Goal: Task Accomplishment & Management: Manage account settings

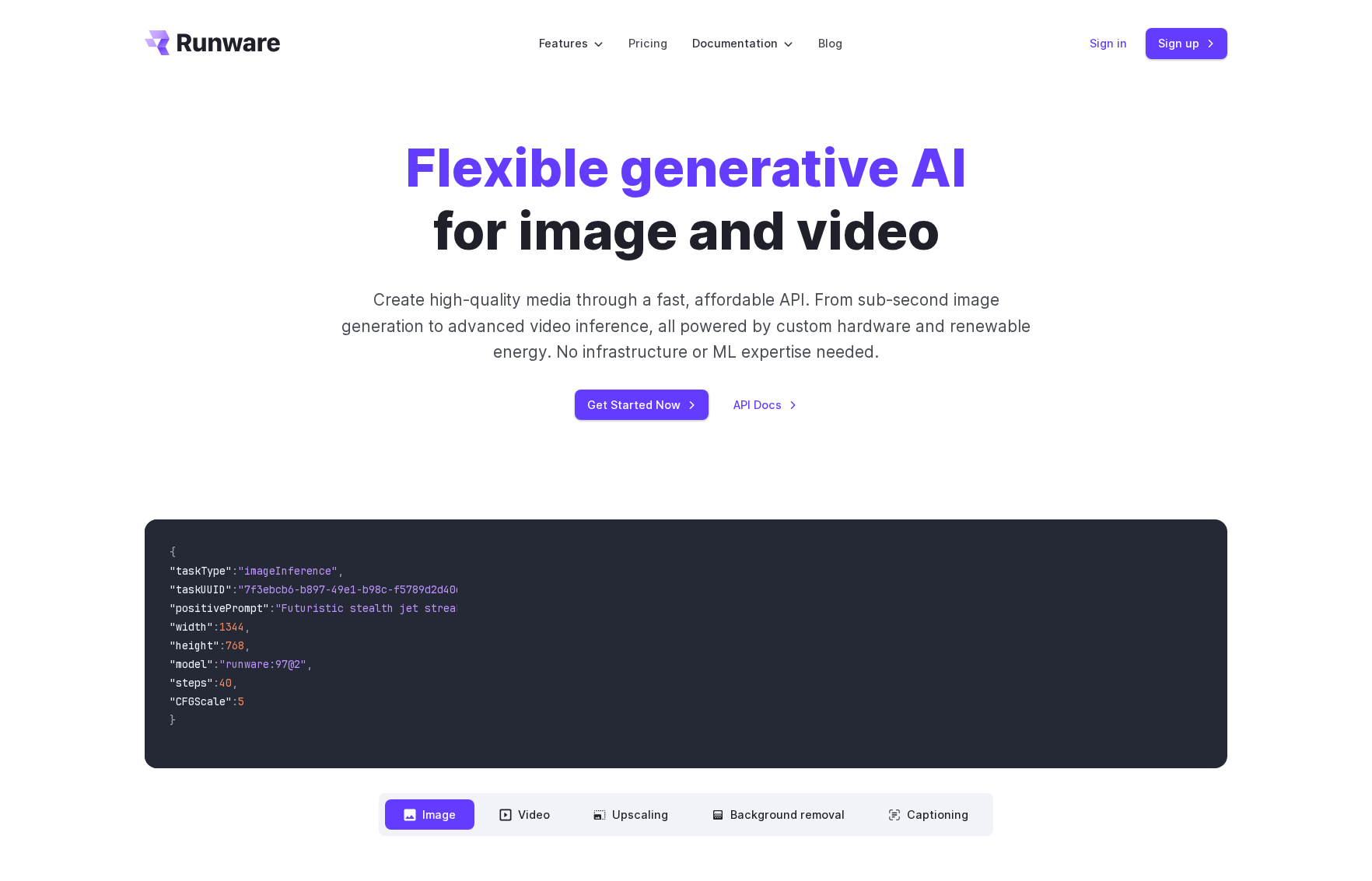
click at [1120, 45] on link "Sign in" at bounding box center [1109, 43] width 37 height 18
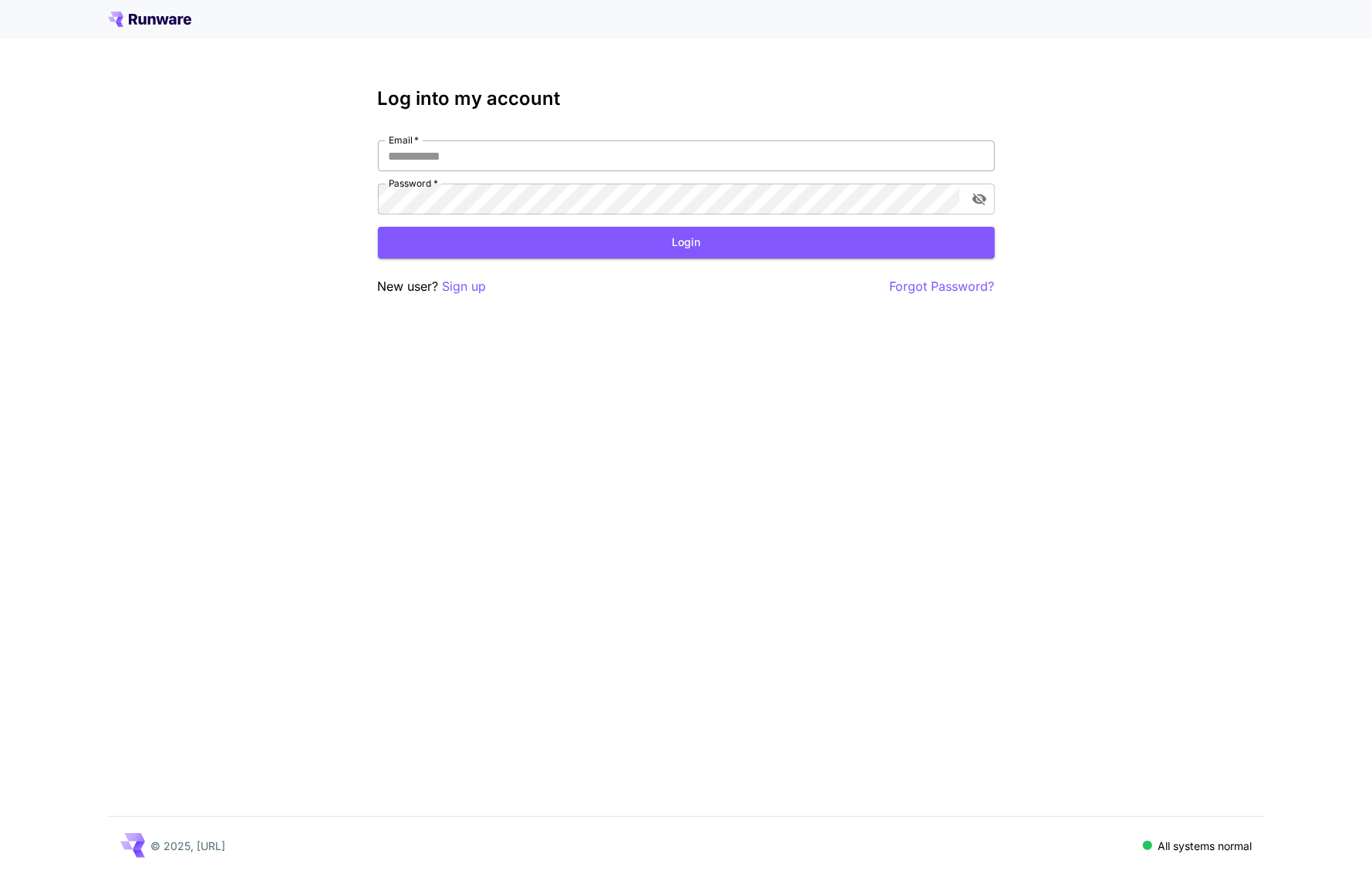
click at [480, 155] on input "Email   *" at bounding box center [686, 156] width 617 height 31
type input "**********"
click at [459, 249] on button "Login" at bounding box center [686, 242] width 617 height 32
